Goal: Task Accomplishment & Management: Manage account settings

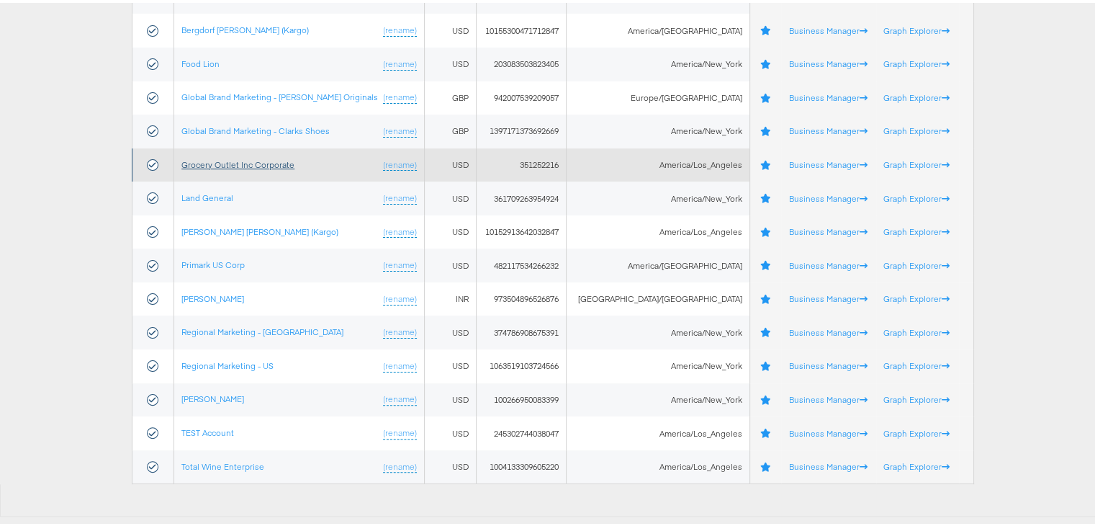
scroll to position [287, 0]
click at [219, 157] on link "Grocery Outlet Inc Corporate" at bounding box center [237, 162] width 113 height 11
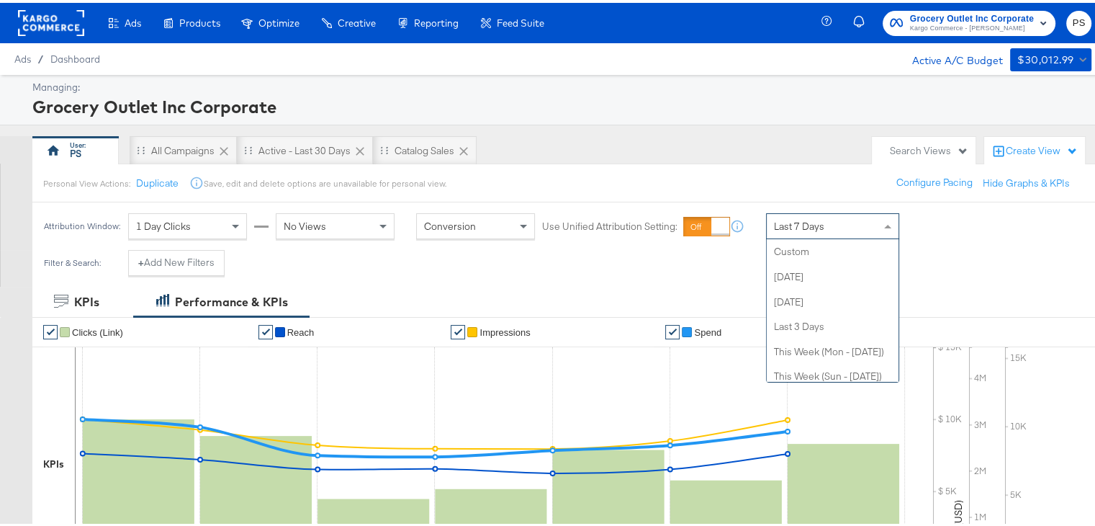
scroll to position [199, 0]
click at [821, 222] on span "Last 7 Days" at bounding box center [799, 223] width 50 height 13
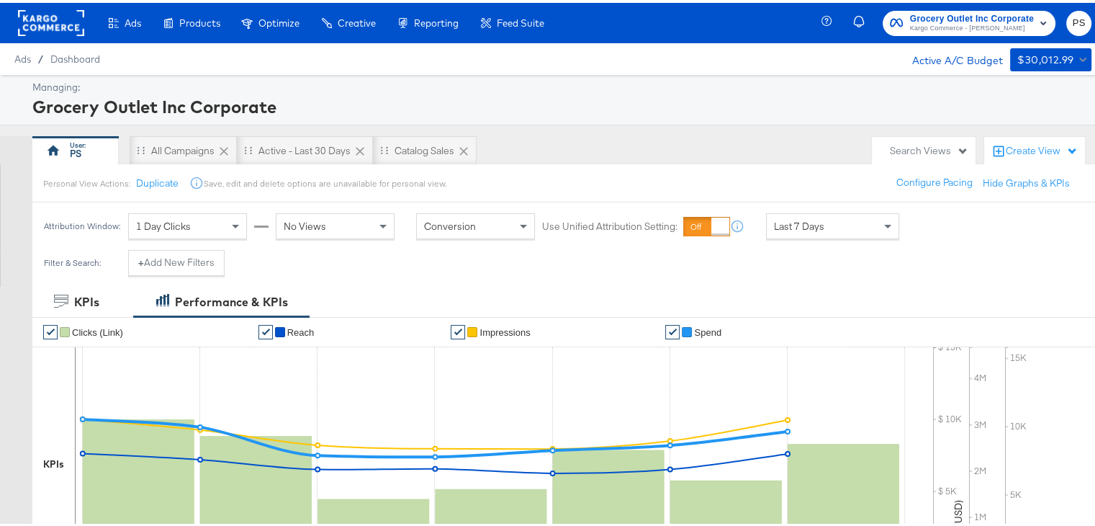
click at [645, 300] on div "KPIs Performance & KPIs" at bounding box center [553, 299] width 1106 height 30
click at [315, 149] on div "Active - Last 30 Days" at bounding box center [305, 148] width 92 height 14
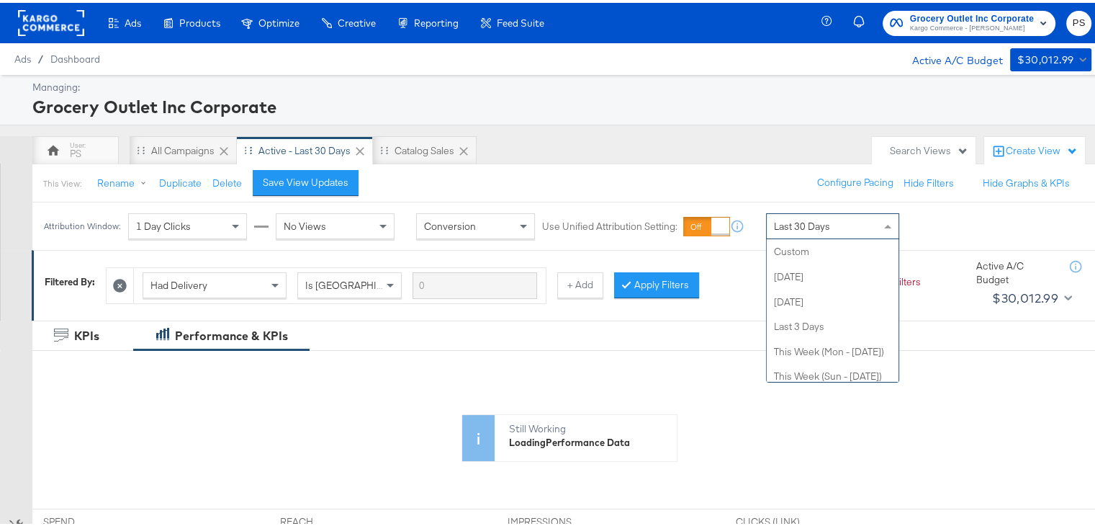
click at [831, 219] on div "Last 30 Days" at bounding box center [833, 223] width 132 height 24
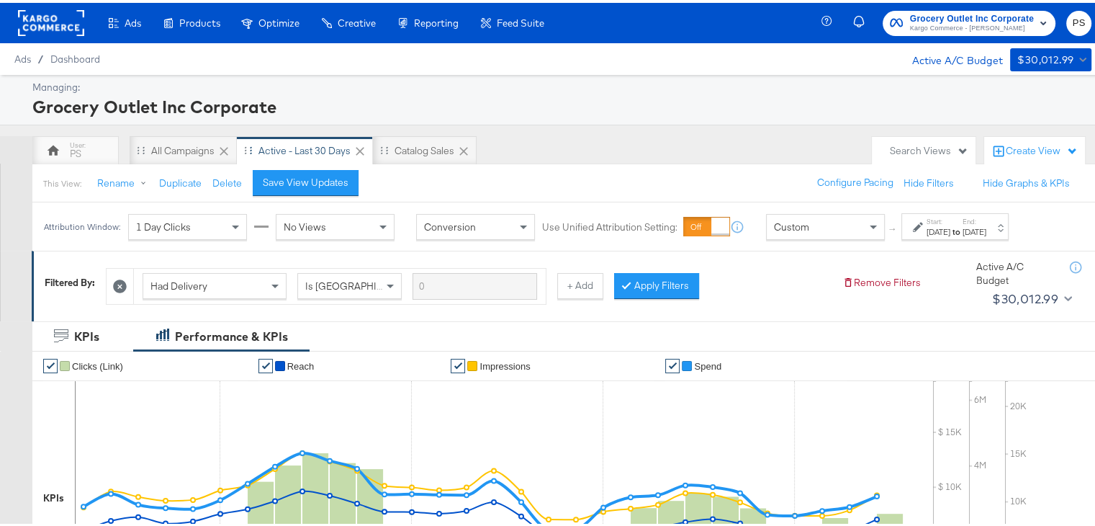
click at [951, 226] on div "Aug 25th 2025" at bounding box center [939, 229] width 24 height 12
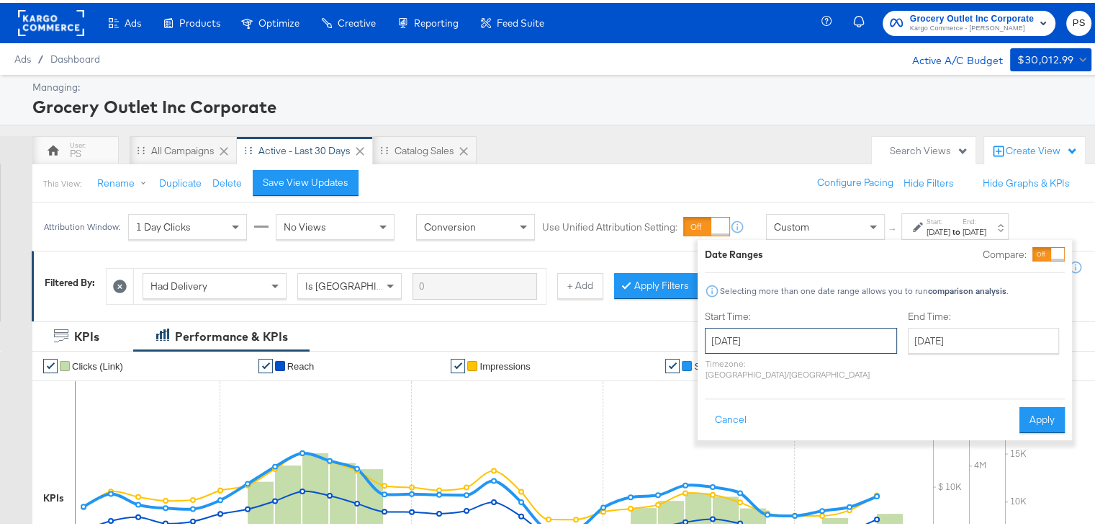
click at [774, 340] on input "August 25th 2025" at bounding box center [801, 338] width 192 height 26
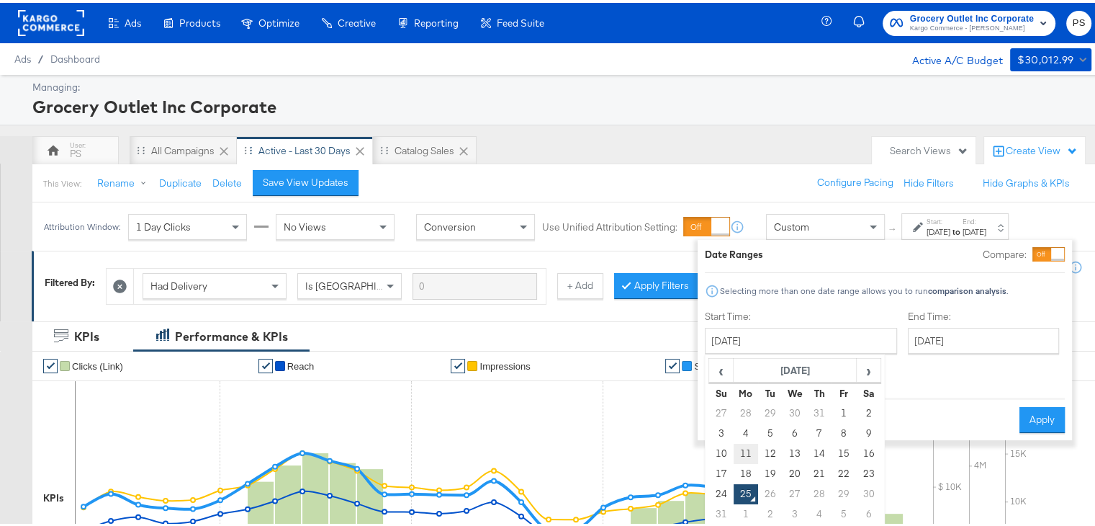
click at [744, 444] on td "11" at bounding box center [746, 451] width 24 height 20
type input "August 11th 2025"
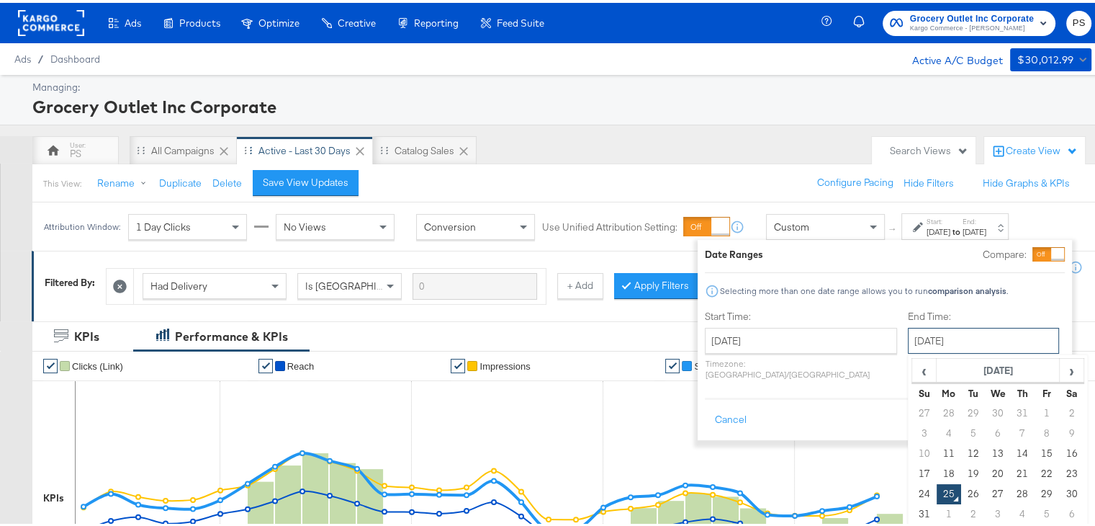
click at [923, 344] on input "August 25th 2025" at bounding box center [983, 338] width 151 height 26
click at [913, 491] on td "24" at bounding box center [925, 491] width 24 height 20
type input "August 24th 2025"
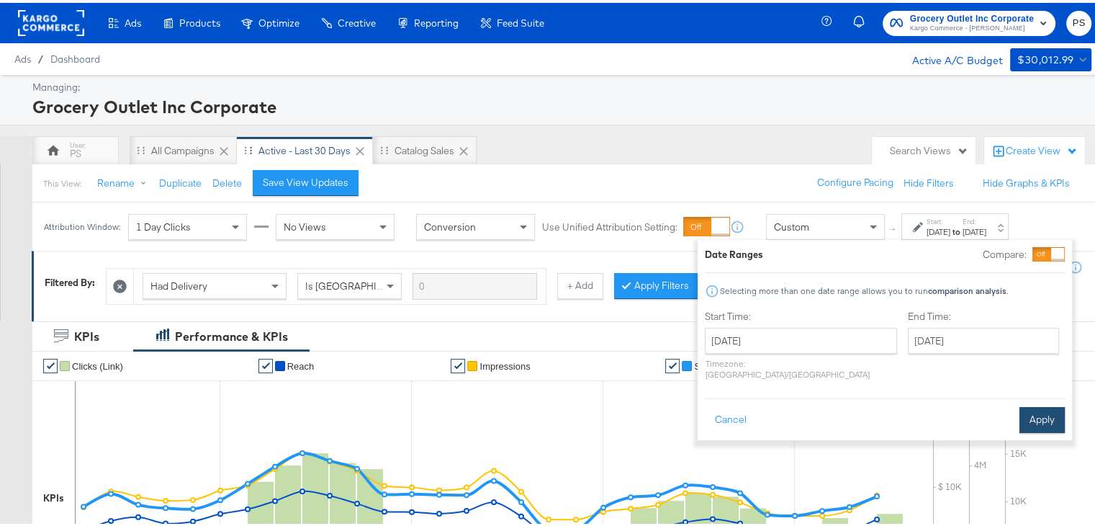
click at [1033, 411] on button "Apply" at bounding box center [1042, 417] width 45 height 26
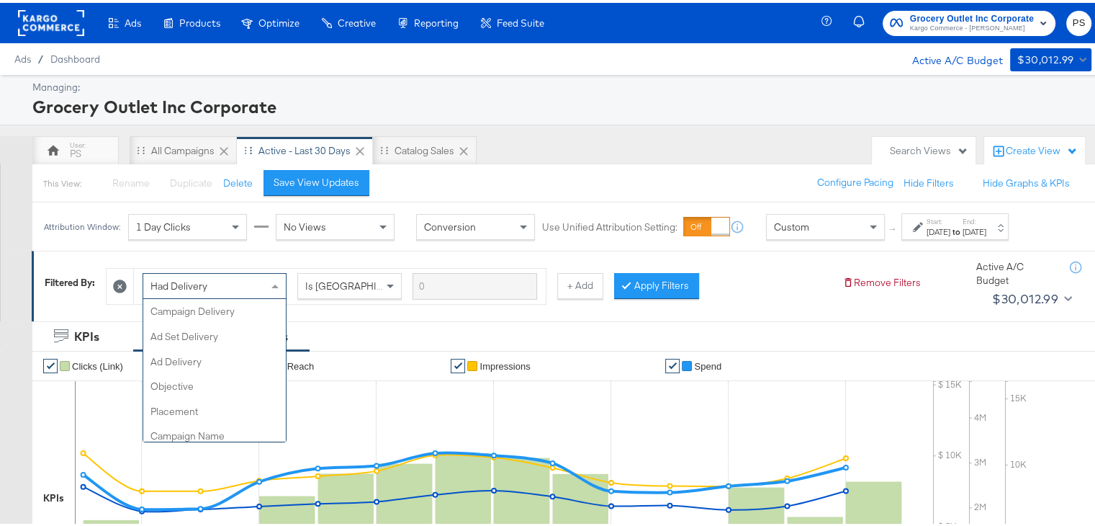
click at [216, 277] on div "Had Delivery" at bounding box center [214, 283] width 143 height 24
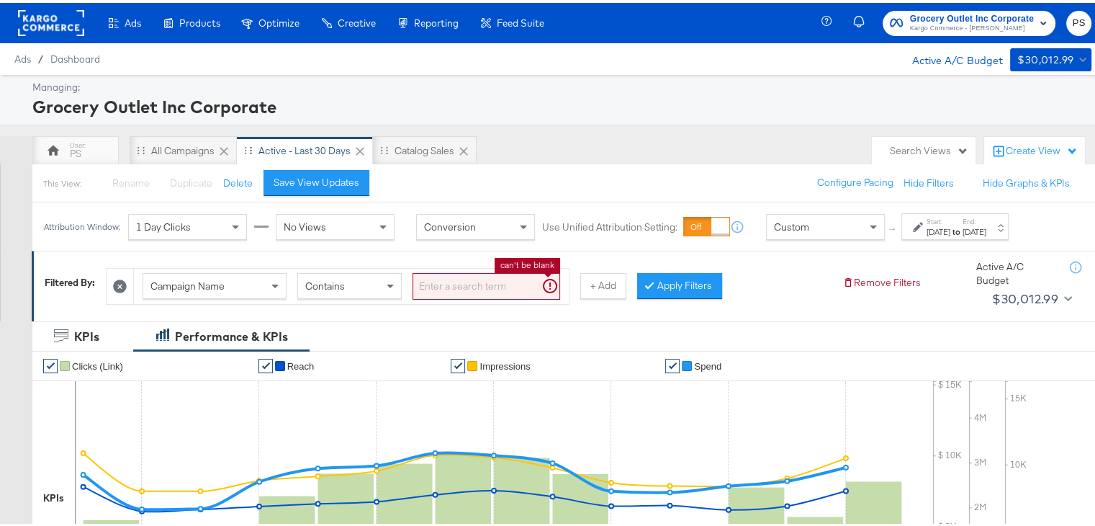
click at [453, 291] on input "search" at bounding box center [487, 283] width 148 height 27
paste input "AllStores_TCAP_Kargo_Awareness"
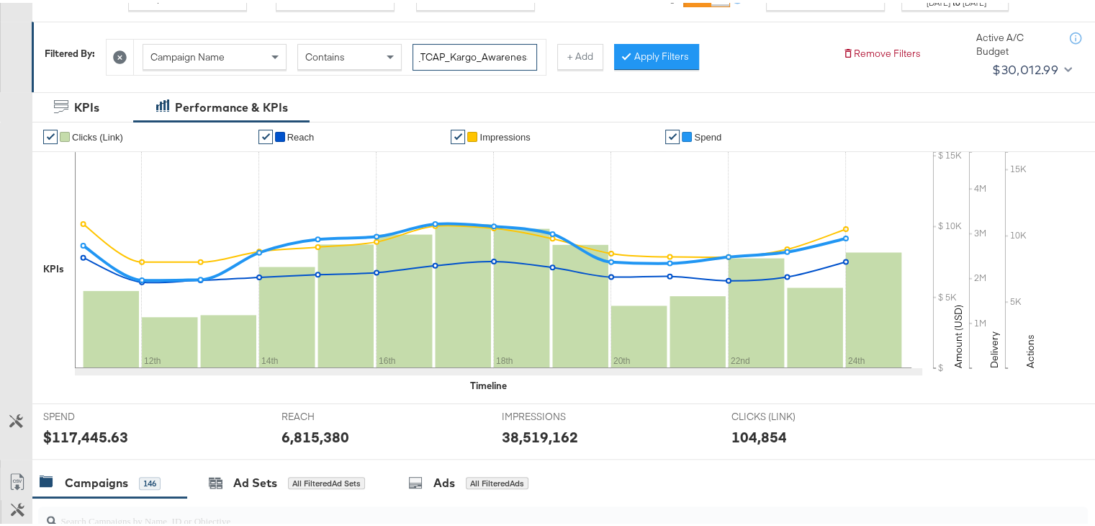
scroll to position [0, 0]
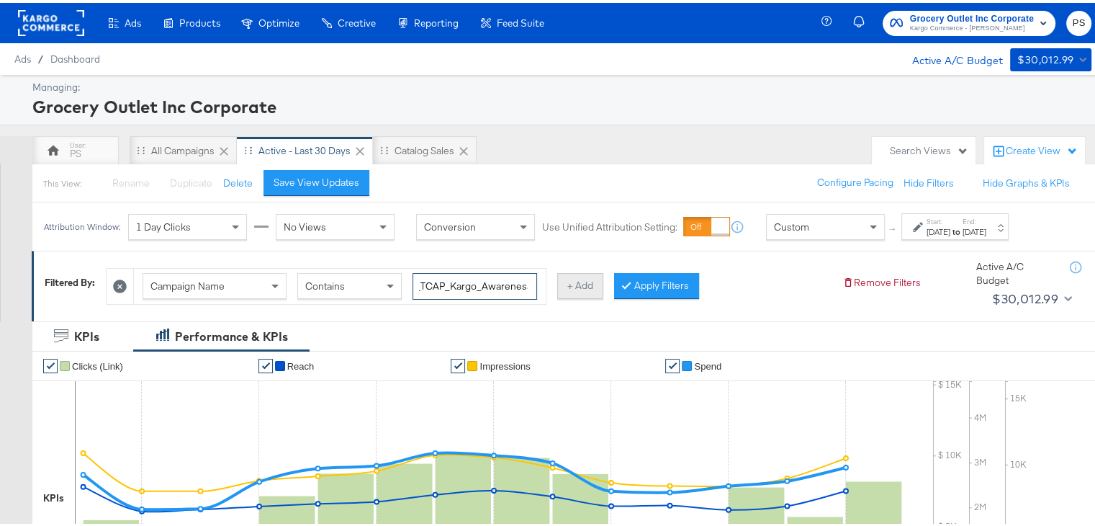
type input "AllStores_TCAP_Kargo_Awareness"
click at [583, 282] on button "+ Add" at bounding box center [580, 283] width 46 height 26
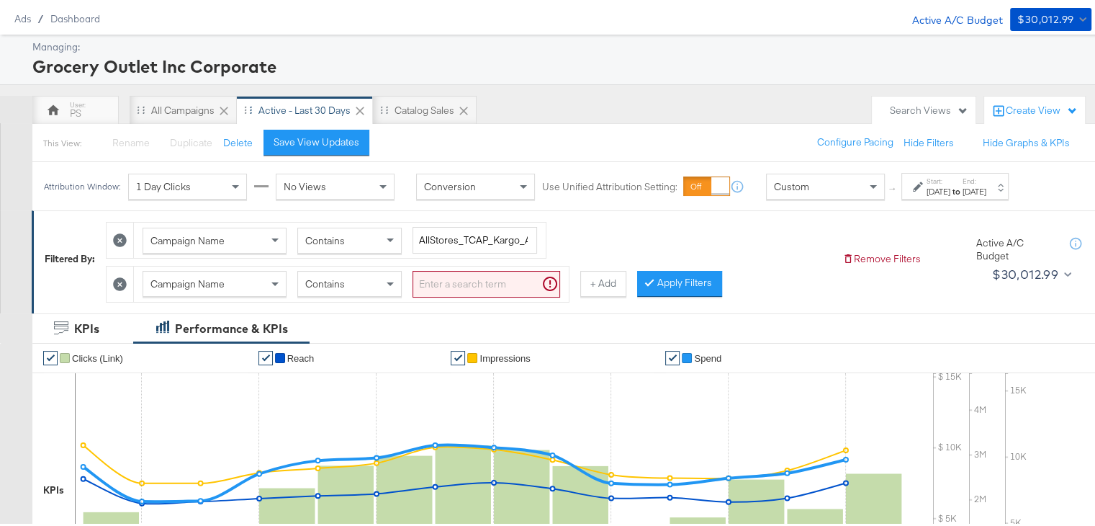
scroll to position [50, 0]
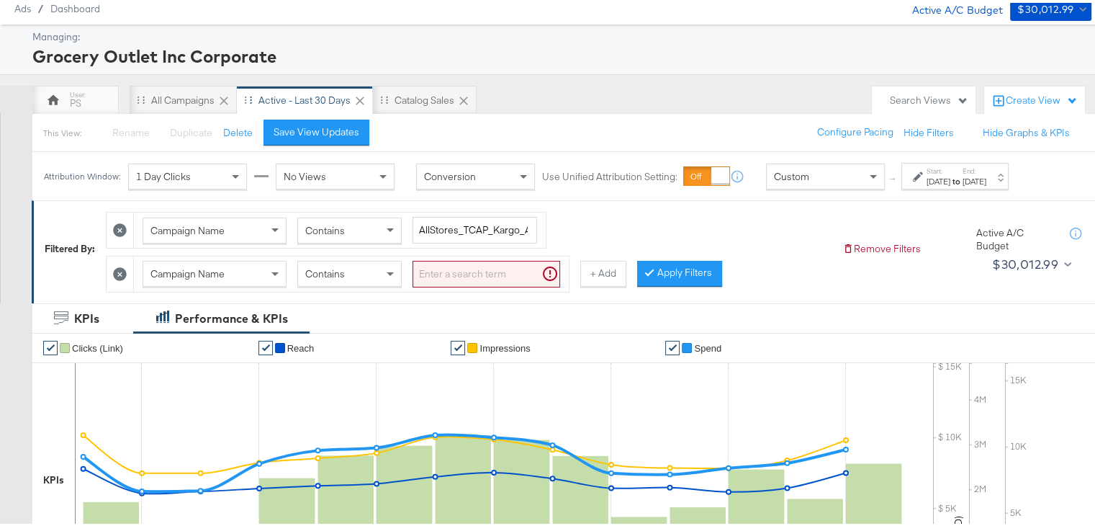
click at [115, 269] on icon at bounding box center [120, 271] width 14 height 14
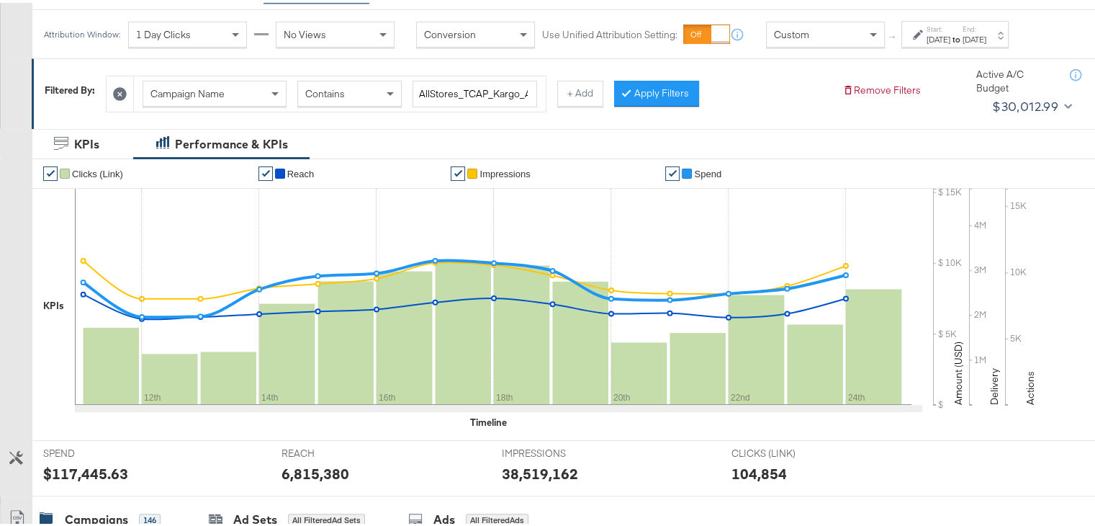
scroll to position [190, 0]
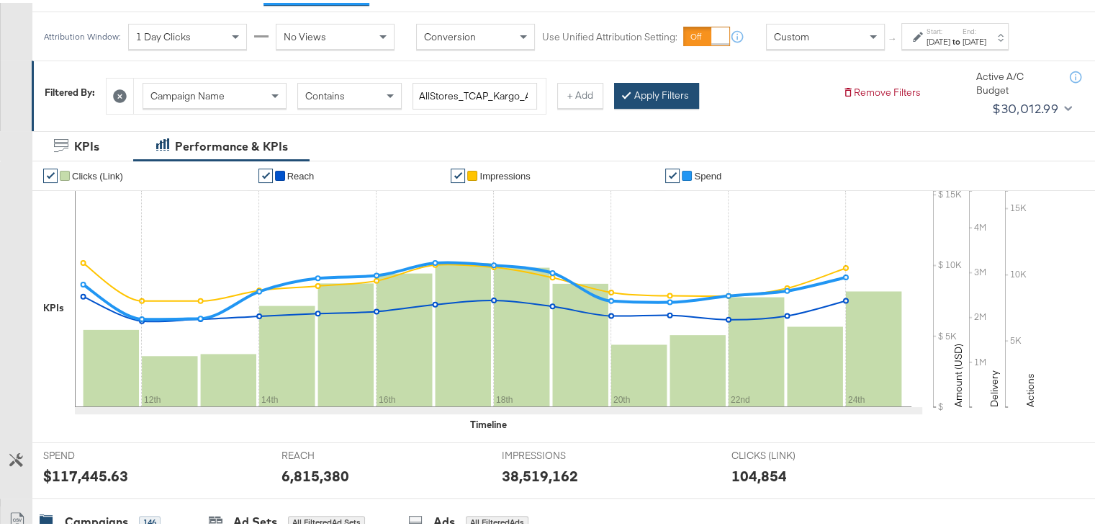
click at [631, 102] on button "Apply Filters" at bounding box center [656, 93] width 85 height 26
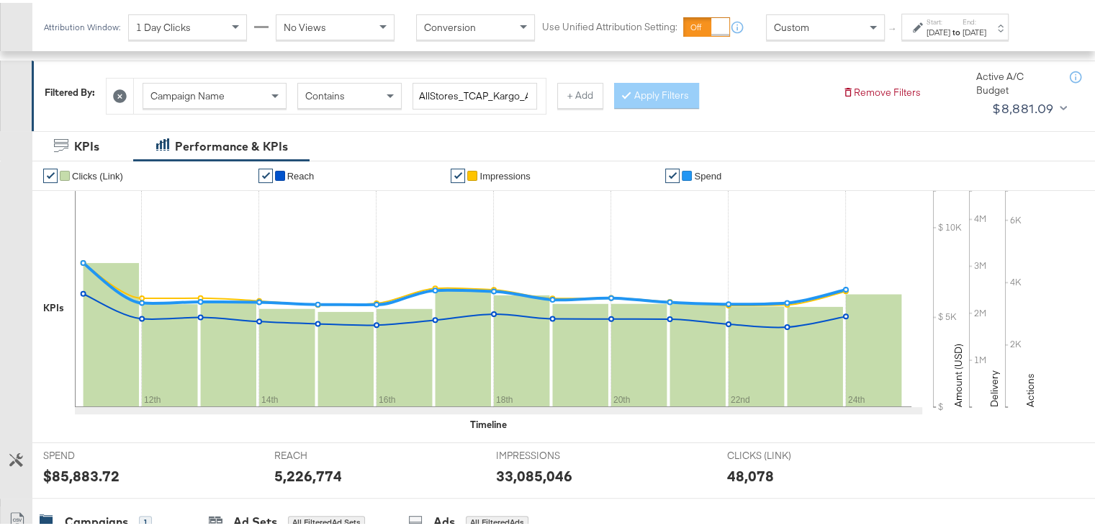
scroll to position [513, 0]
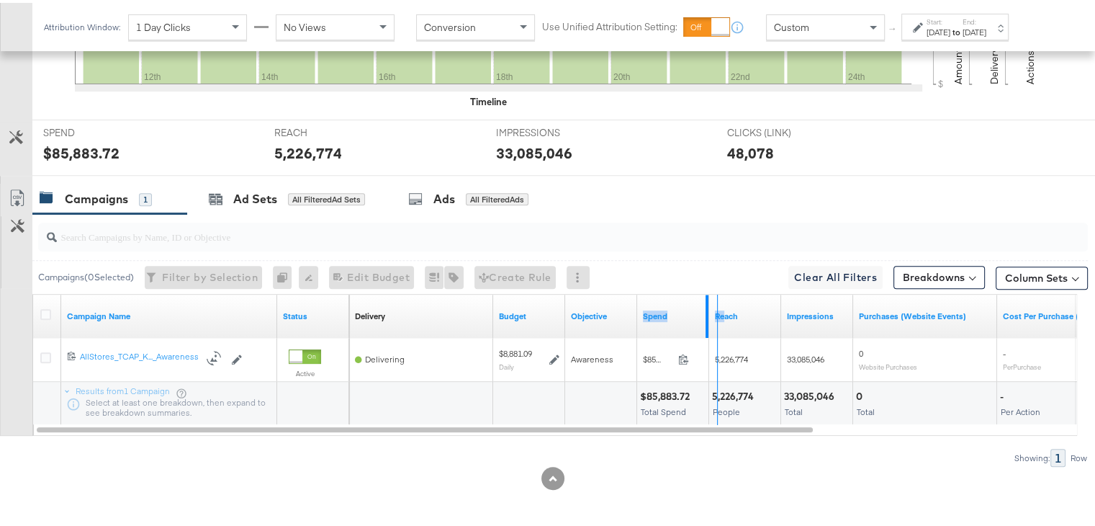
drag, startPoint x: 705, startPoint y: 310, endPoint x: 729, endPoint y: 310, distance: 23.8
click at [729, 310] on div "Delivery Sorting Unavailable Budget Objective Spend Reach Impressions Purchases…" at bounding box center [889, 313] width 1080 height 43
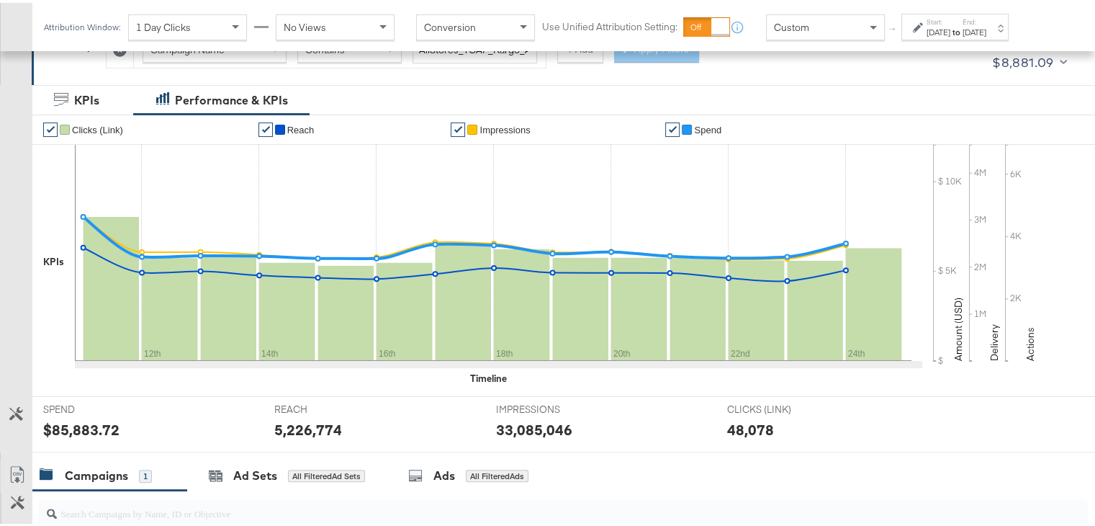
scroll to position [228, 0]
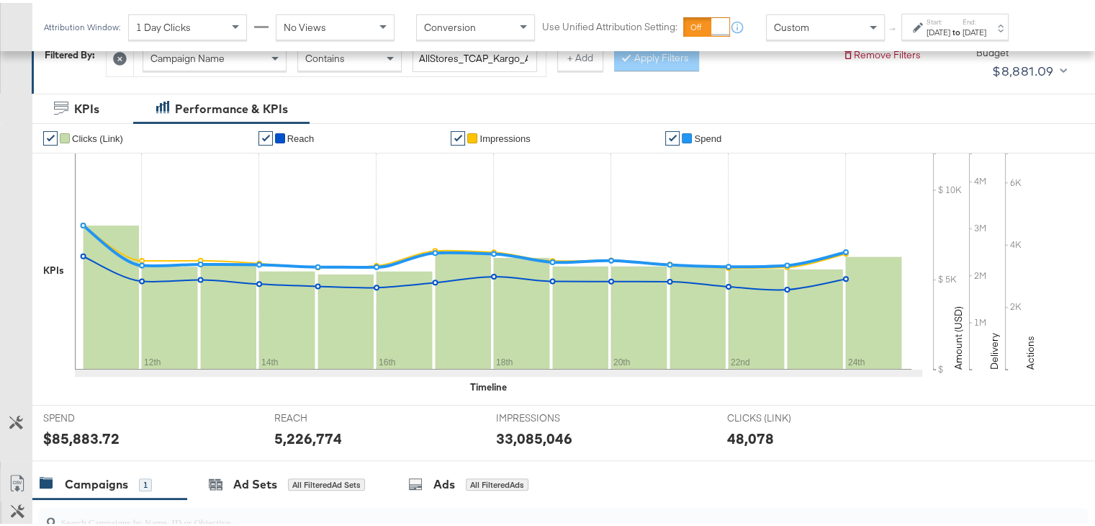
click at [951, 22] on label "Start:" at bounding box center [939, 18] width 24 height 9
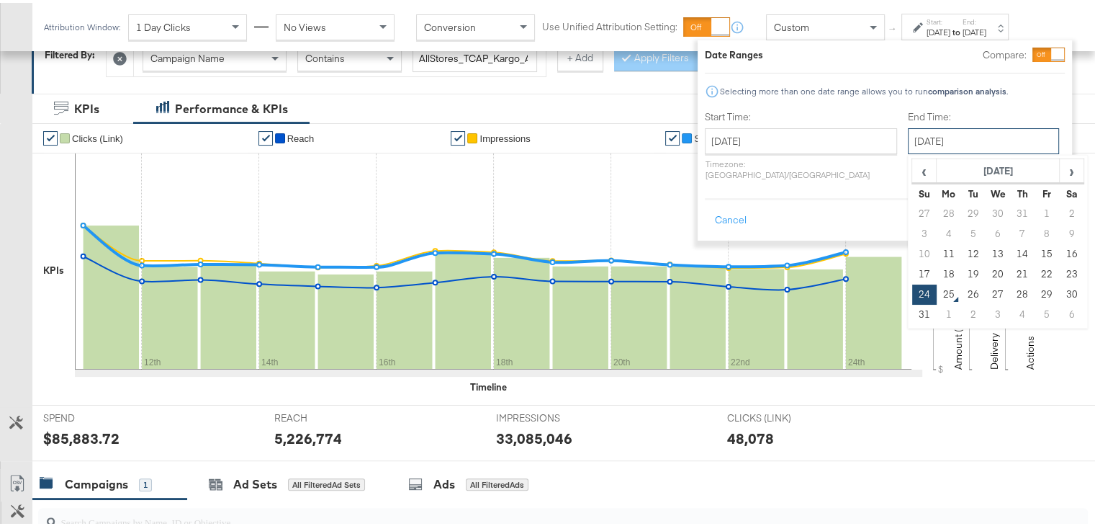
click at [908, 138] on input "August 24th 2025" at bounding box center [983, 138] width 151 height 26
click at [1010, 271] on td "21" at bounding box center [1022, 271] width 24 height 20
type input "August 21st 2025"
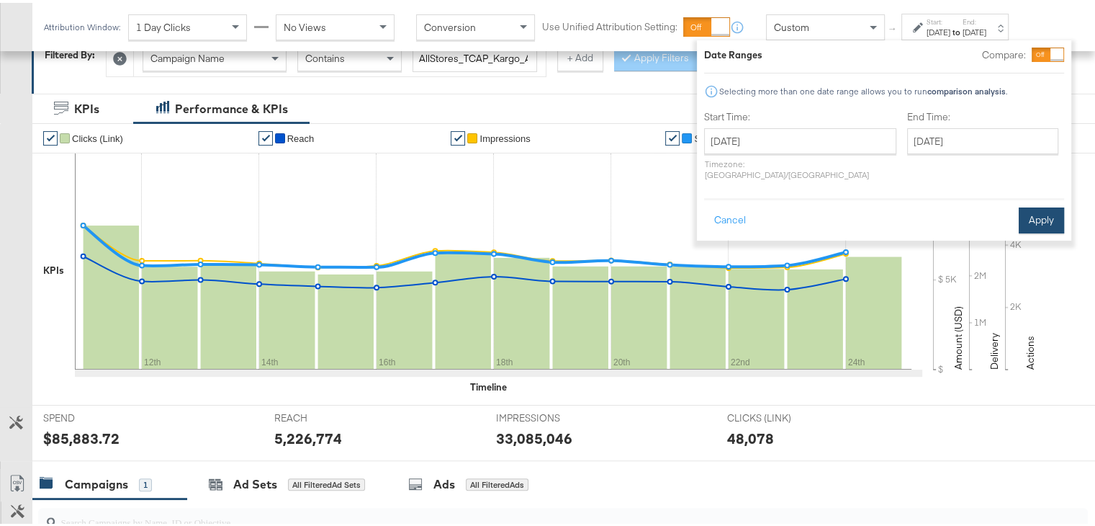
click at [1044, 210] on button "Apply" at bounding box center [1041, 218] width 45 height 26
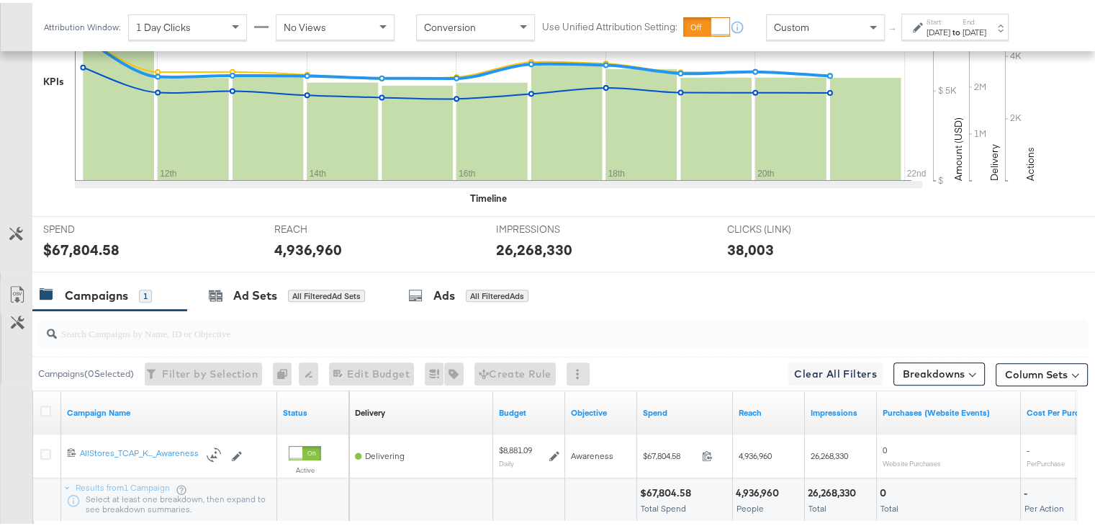
scroll to position [415, 0]
click at [963, 27] on strong "to" at bounding box center [957, 29] width 12 height 11
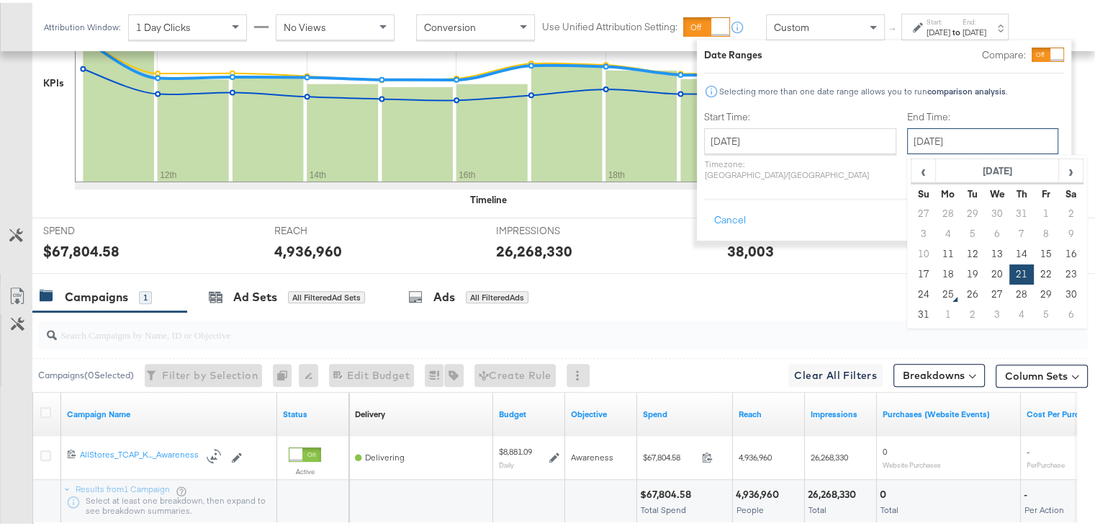
click at [907, 143] on input "August 21st 2025" at bounding box center [982, 138] width 151 height 26
click at [912, 286] on td "24" at bounding box center [924, 292] width 24 height 20
type input "August 24th 2025"
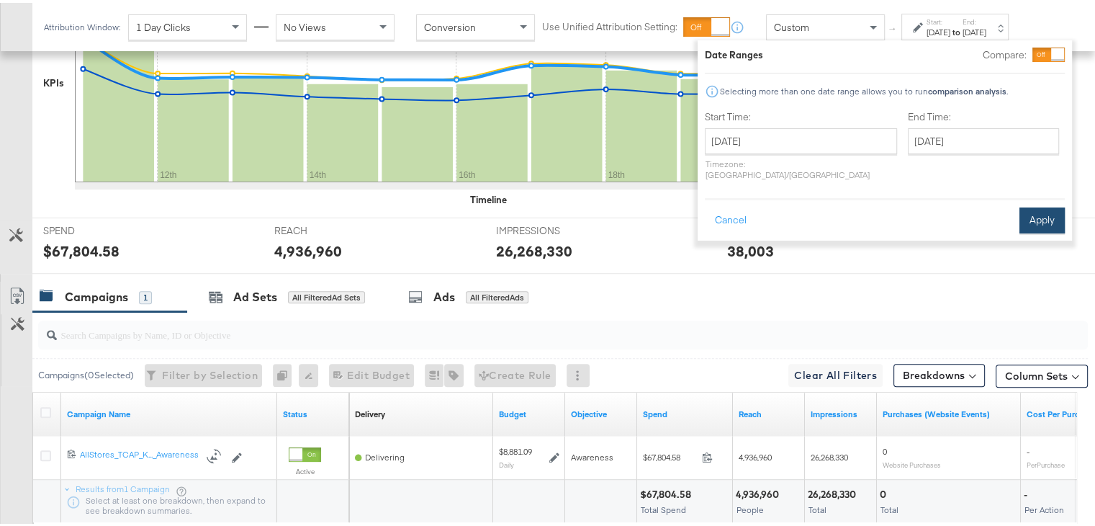
click at [1042, 210] on button "Apply" at bounding box center [1042, 218] width 45 height 26
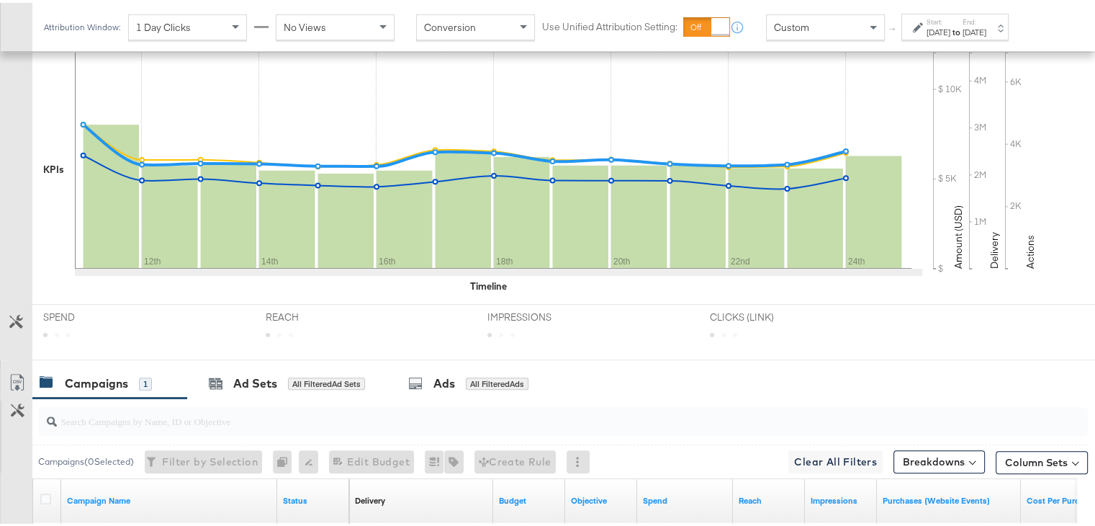
scroll to position [513, 0]
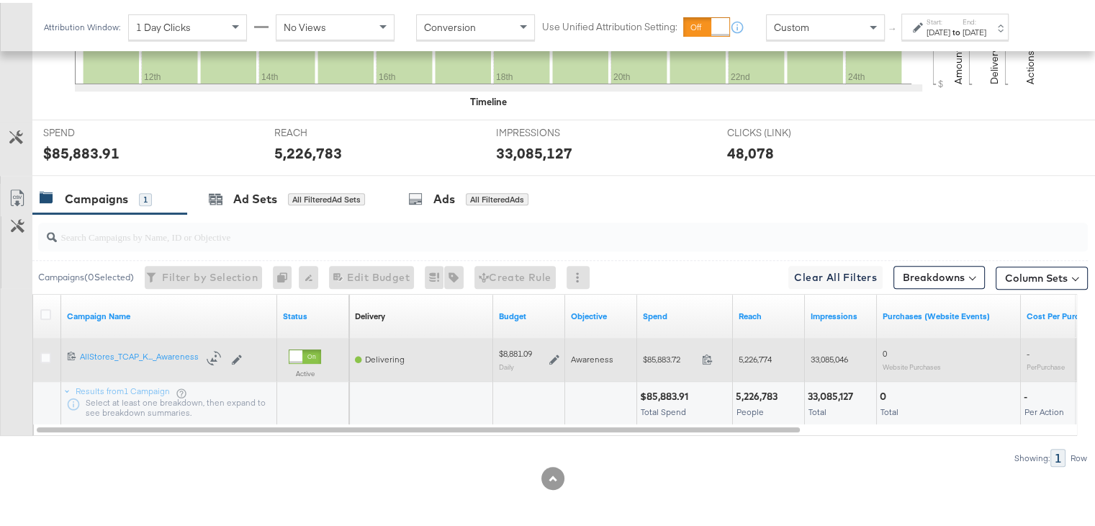
click at [665, 357] on span "$85,883.72" at bounding box center [669, 356] width 53 height 11
copy span "85,883.72"
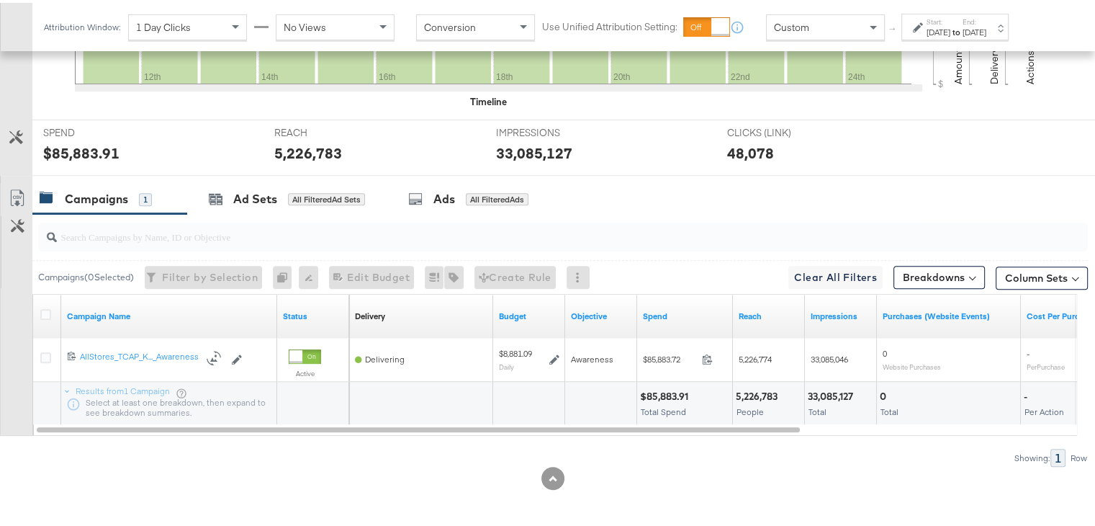
click at [626, 464] on div at bounding box center [553, 475] width 1106 height 23
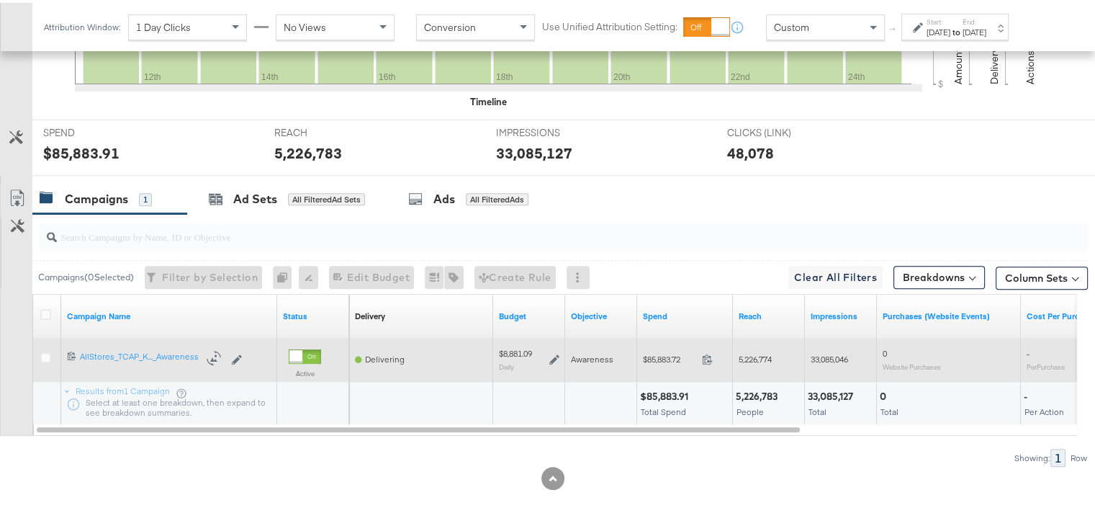
click at [555, 354] on icon at bounding box center [555, 356] width 10 height 10
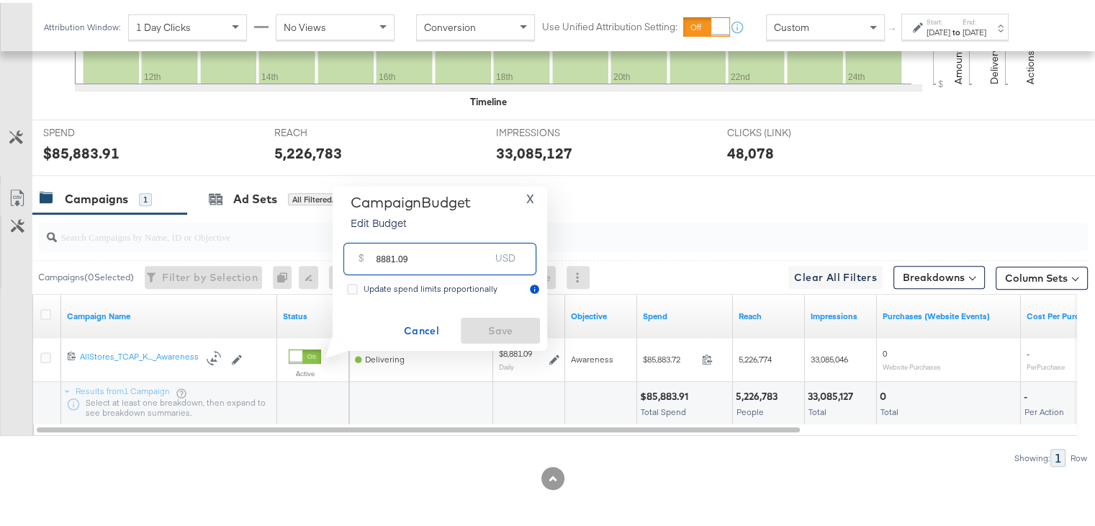
click at [465, 261] on input "8881.09" at bounding box center [434, 250] width 114 height 31
paste input "$6,295.78"
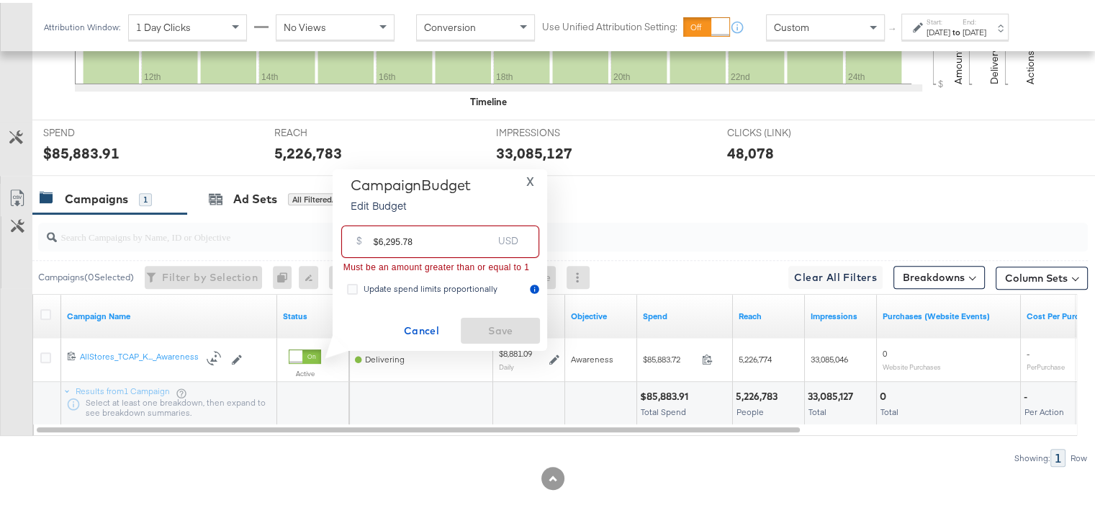
click at [378, 241] on input "$6,295.78" at bounding box center [433, 233] width 119 height 31
click at [354, 282] on icon at bounding box center [352, 286] width 11 height 11
click at [0, 0] on input "Update spend limits proportionally" at bounding box center [0, 0] width 0 height 0
click at [356, 288] on icon at bounding box center [352, 286] width 11 height 11
click at [0, 0] on input "Update spend limits proportionally" at bounding box center [0, 0] width 0 height 0
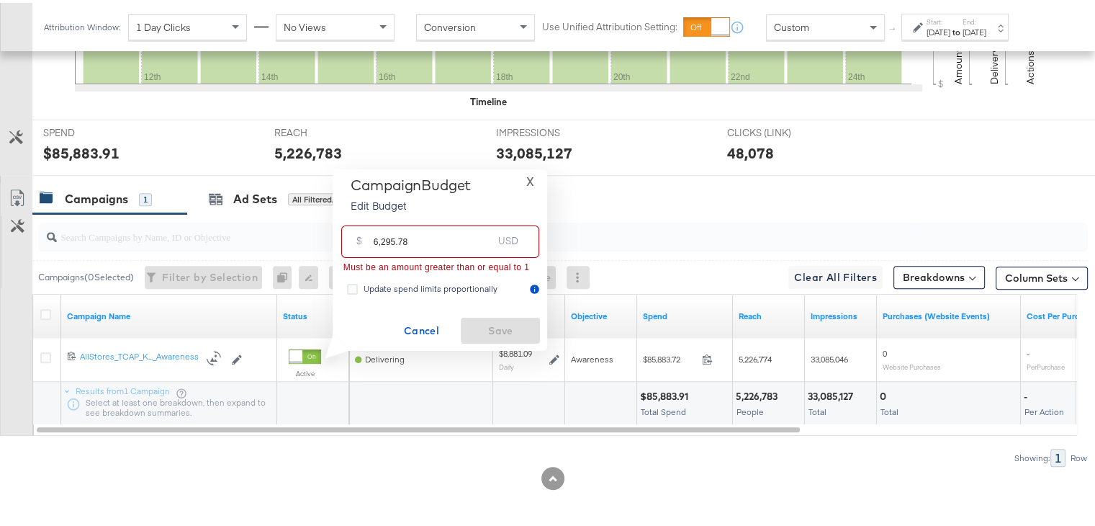
click at [457, 243] on input "6,295.78" at bounding box center [433, 233] width 119 height 31
type input "6"
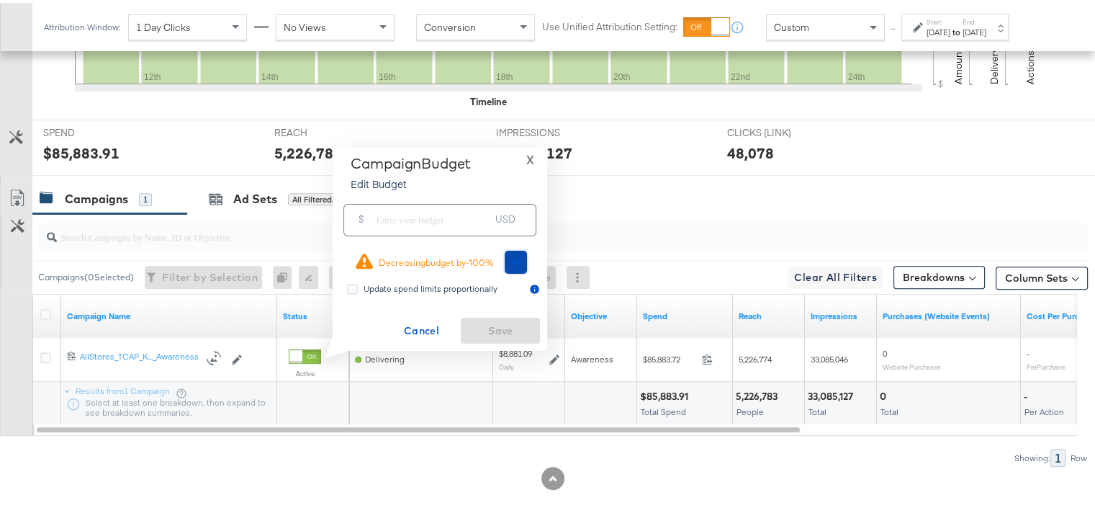
click at [507, 264] on button "Ok" at bounding box center [516, 259] width 23 height 23
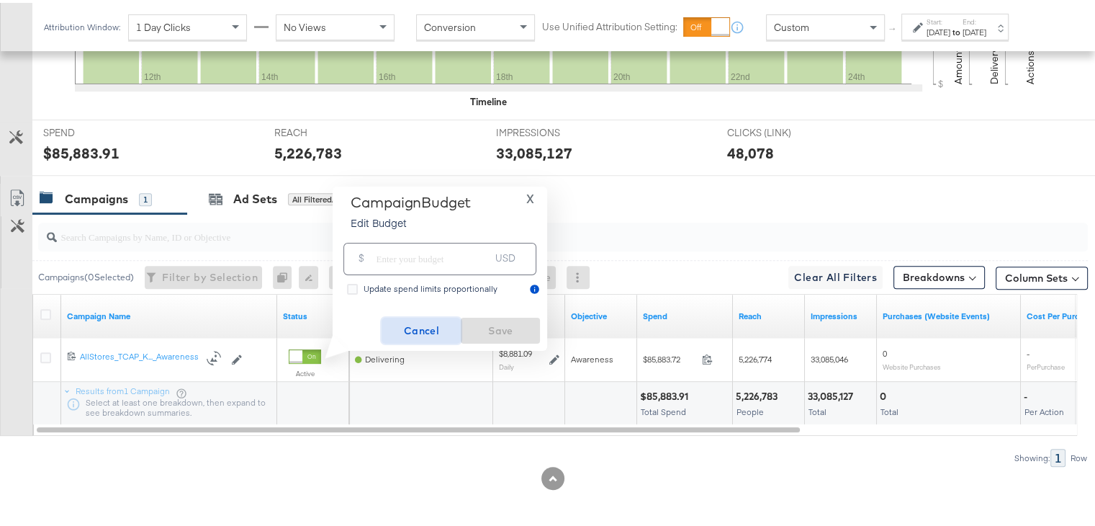
click at [426, 327] on span "Cancel" at bounding box center [421, 328] width 68 height 18
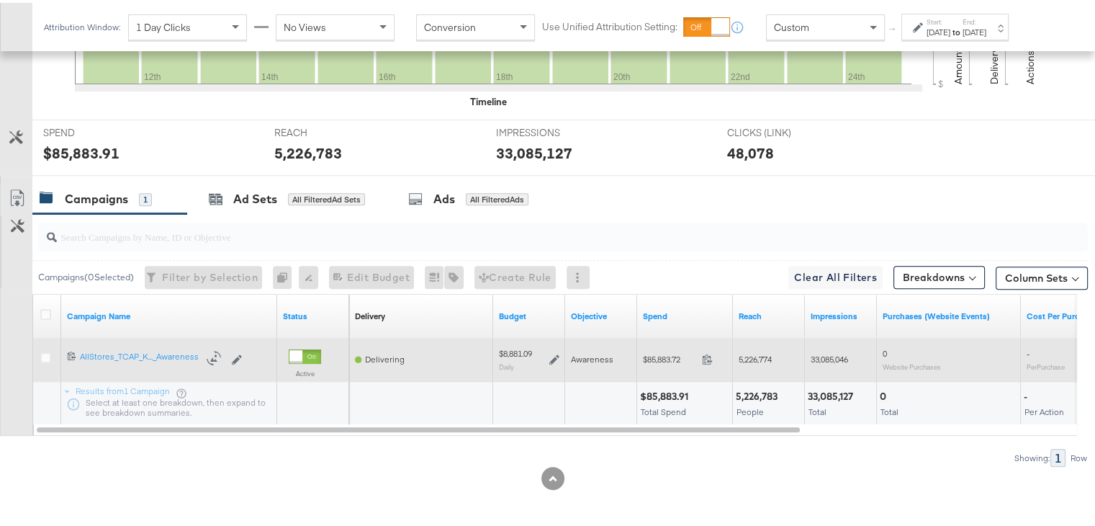
click at [553, 351] on icon at bounding box center [555, 356] width 10 height 10
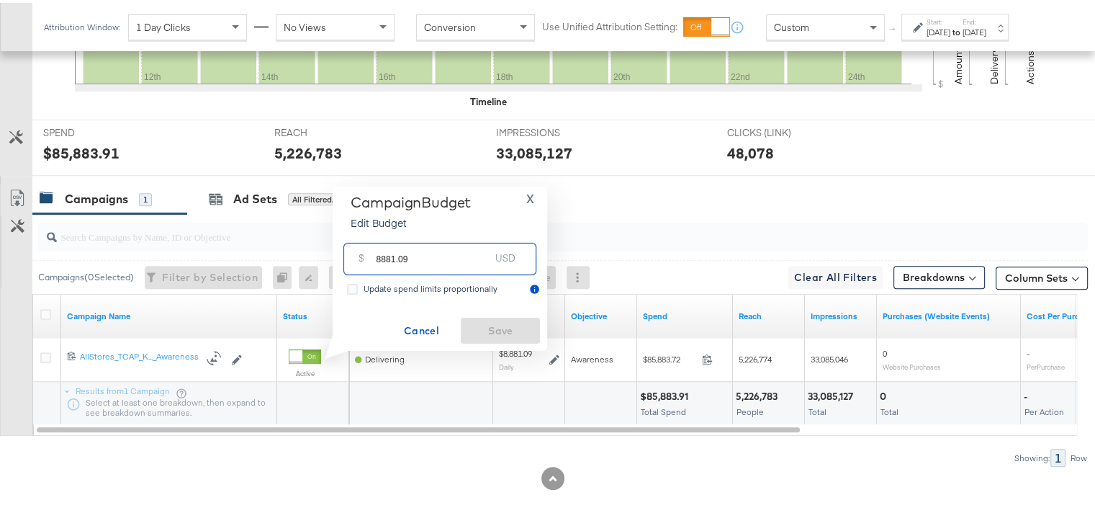
click at [464, 266] on input "8881.09" at bounding box center [434, 250] width 114 height 31
type input "8"
type input "6295.78"
click at [493, 322] on span "Save" at bounding box center [501, 328] width 68 height 18
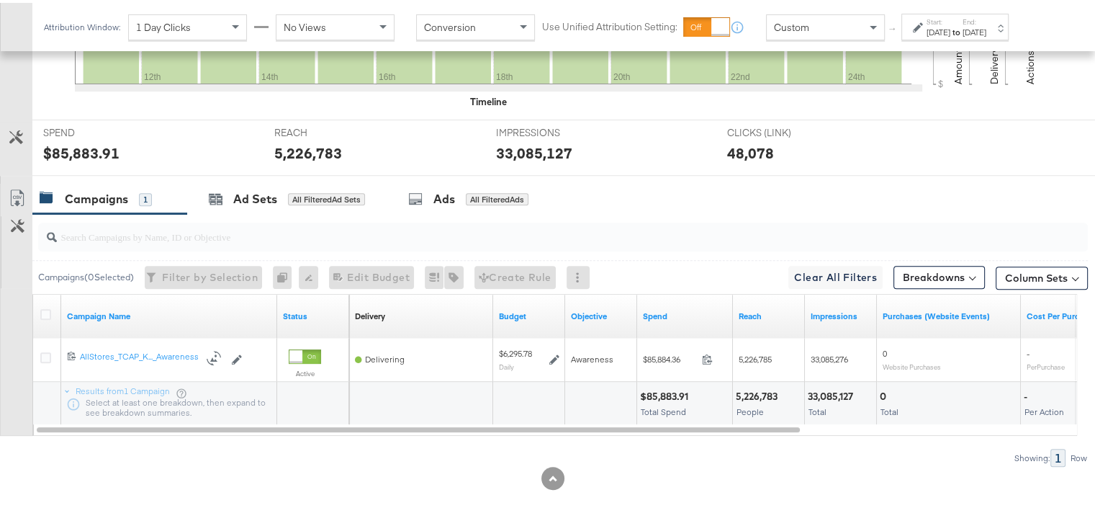
scroll to position [0, 0]
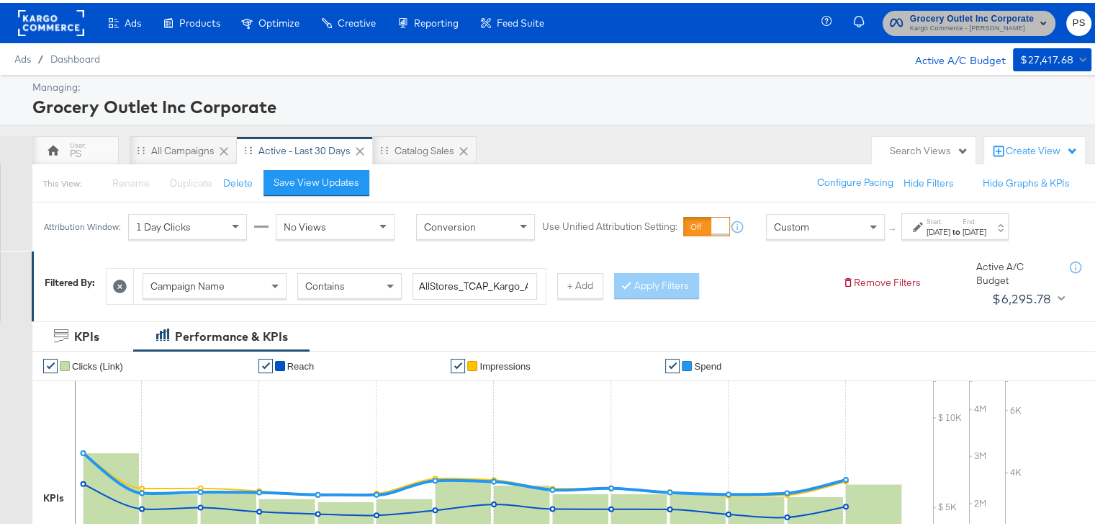
click at [918, 22] on span "Kargo Commerce - Priya Shinde" at bounding box center [972, 26] width 124 height 12
